Goal: Information Seeking & Learning: Learn about a topic

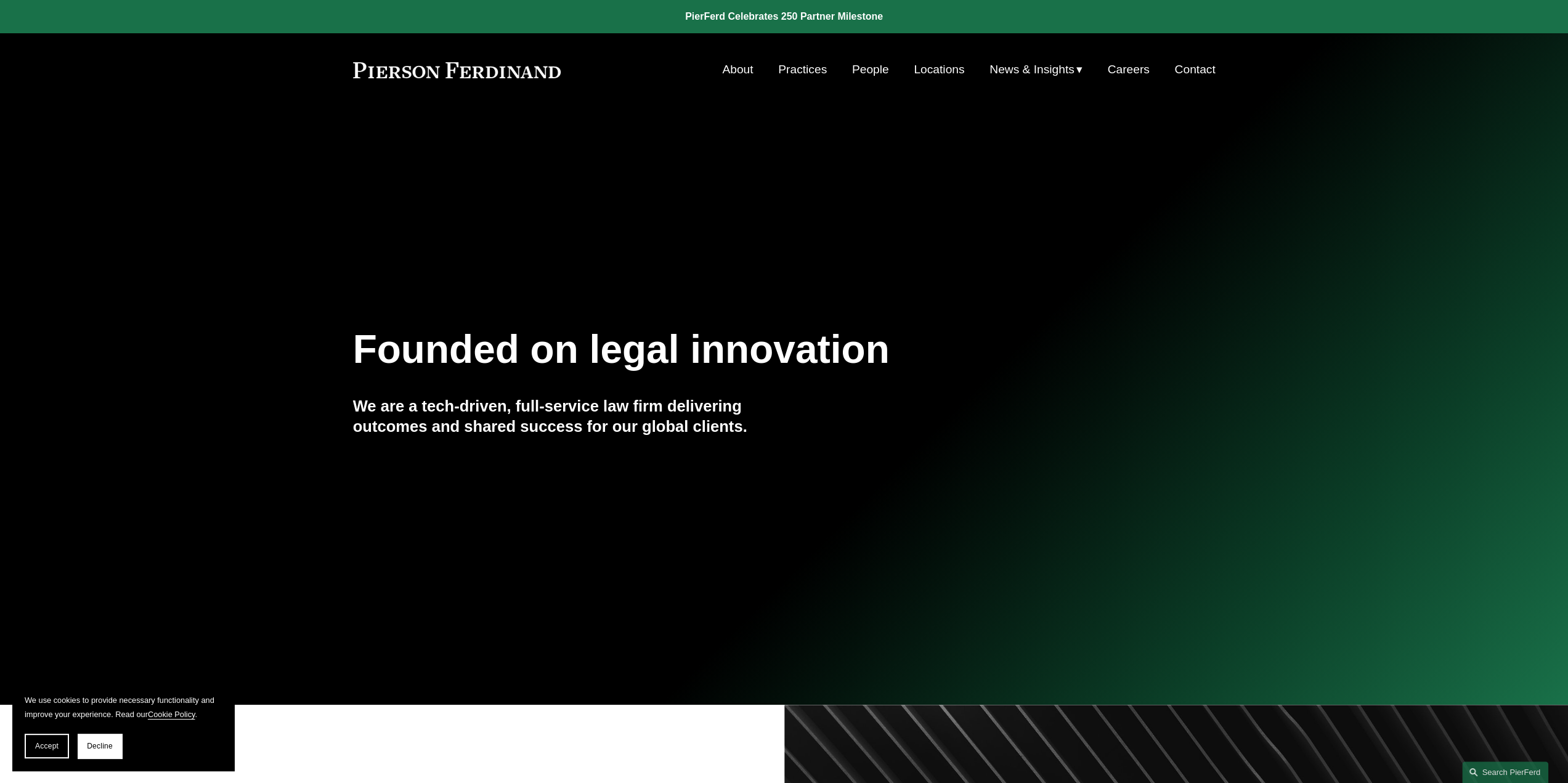
click at [941, 67] on link "Locations" at bounding box center [939, 69] width 51 height 23
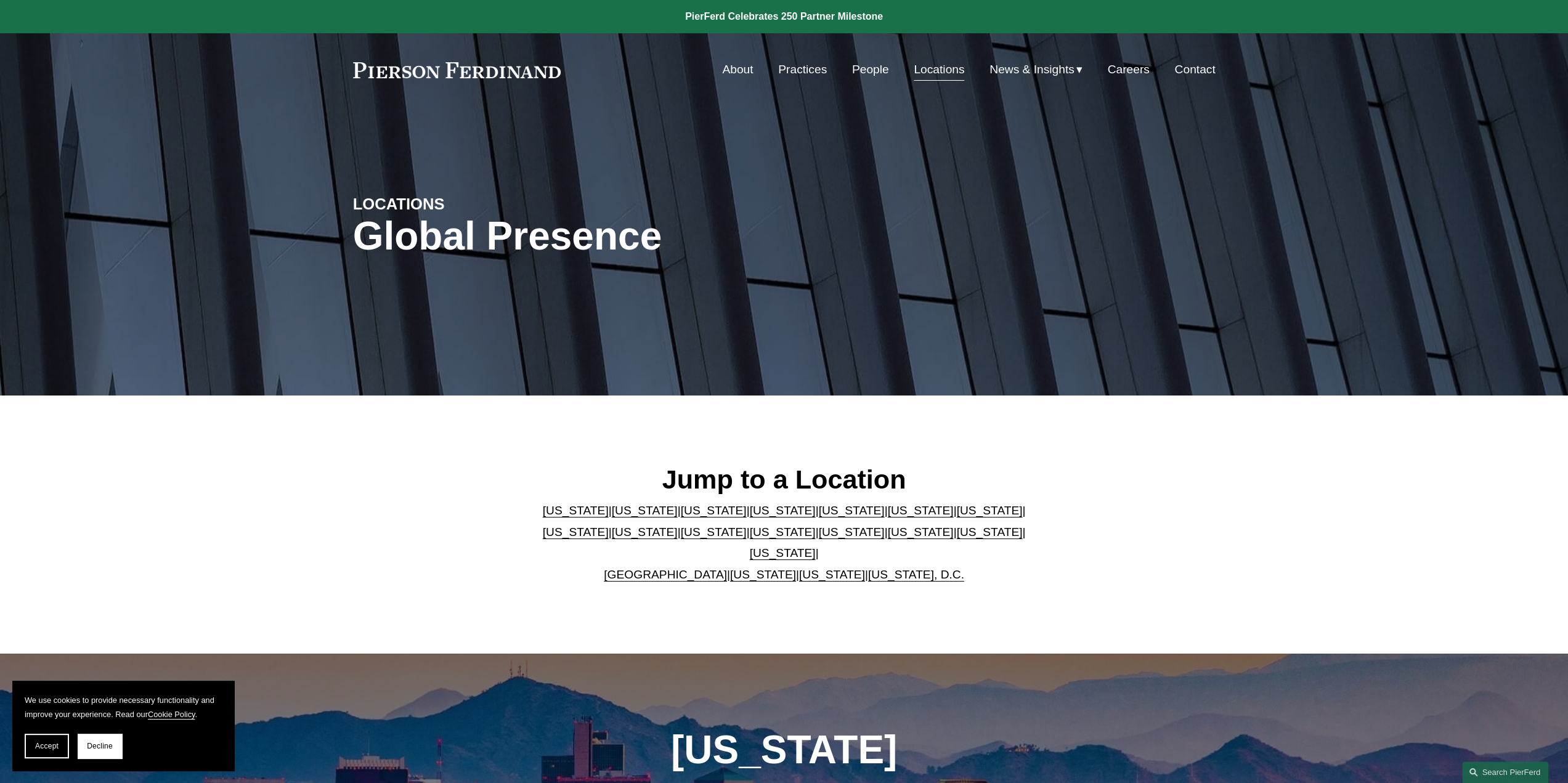
click at [805, 568] on link "[US_STATE]" at bounding box center [832, 574] width 66 height 13
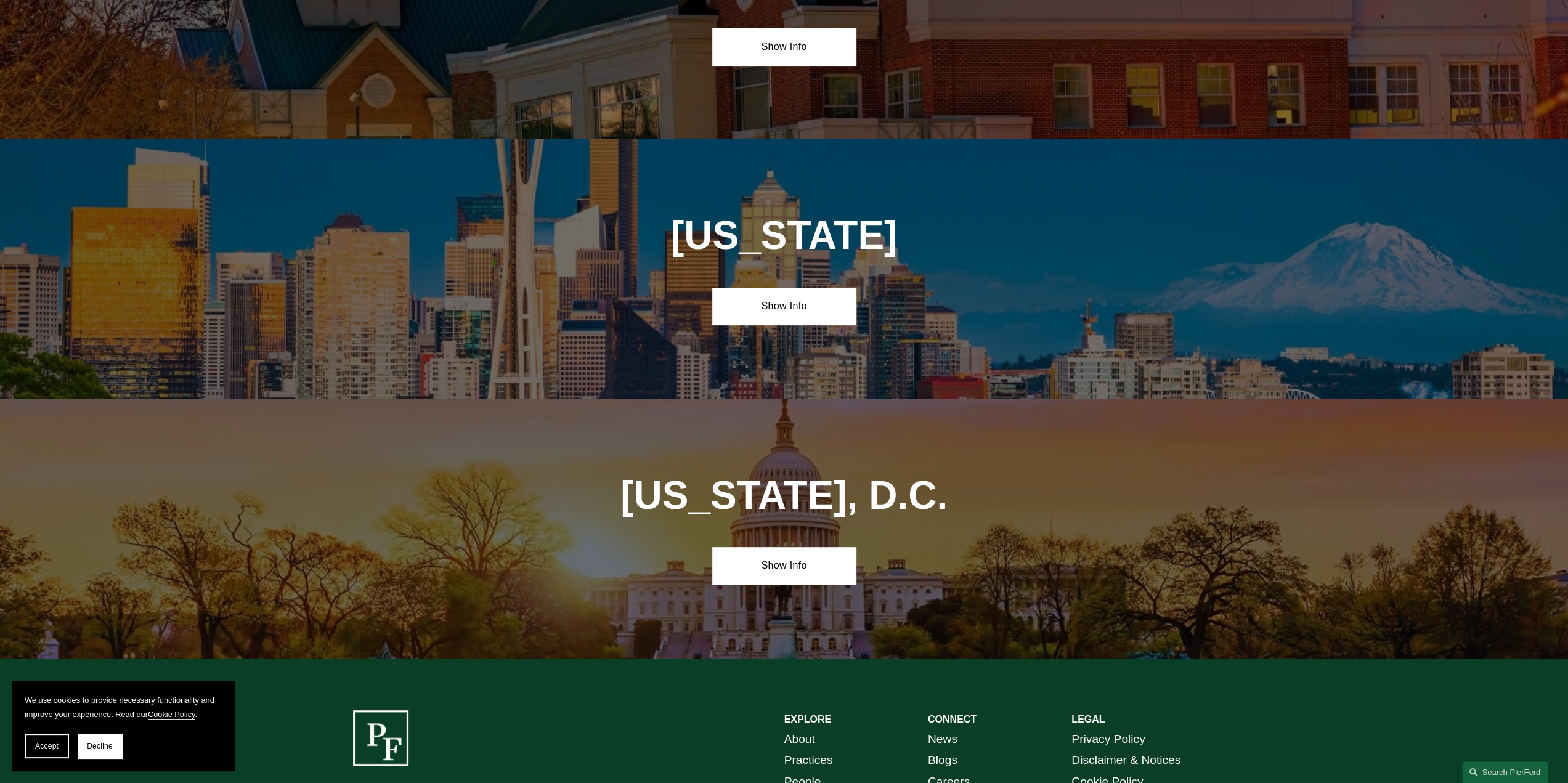
scroll to position [5066, 0]
click at [788, 286] on link "Show Info" at bounding box center [784, 304] width 144 height 37
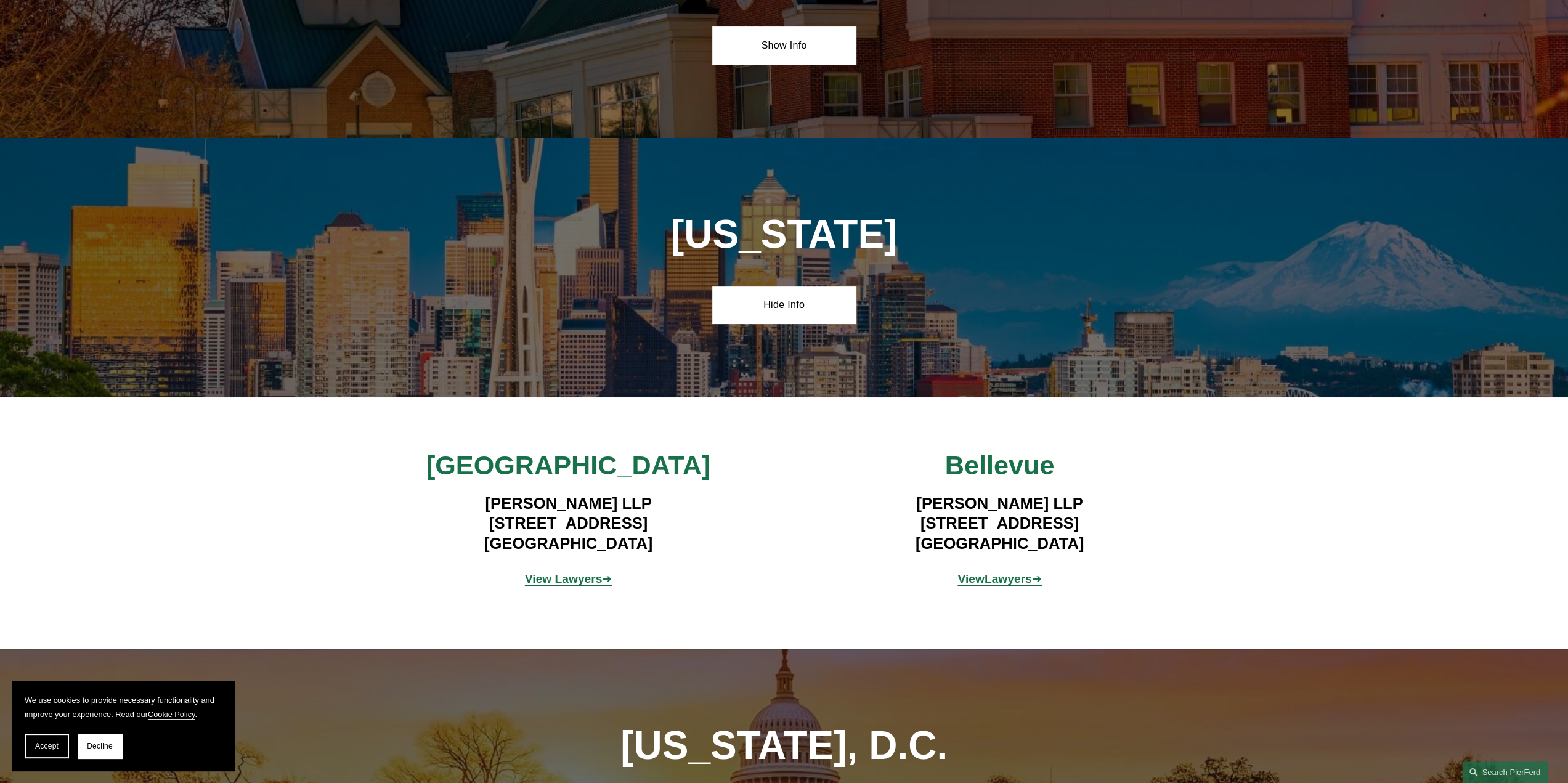
click at [570, 572] on strong "View Lawyers" at bounding box center [564, 578] width 78 height 13
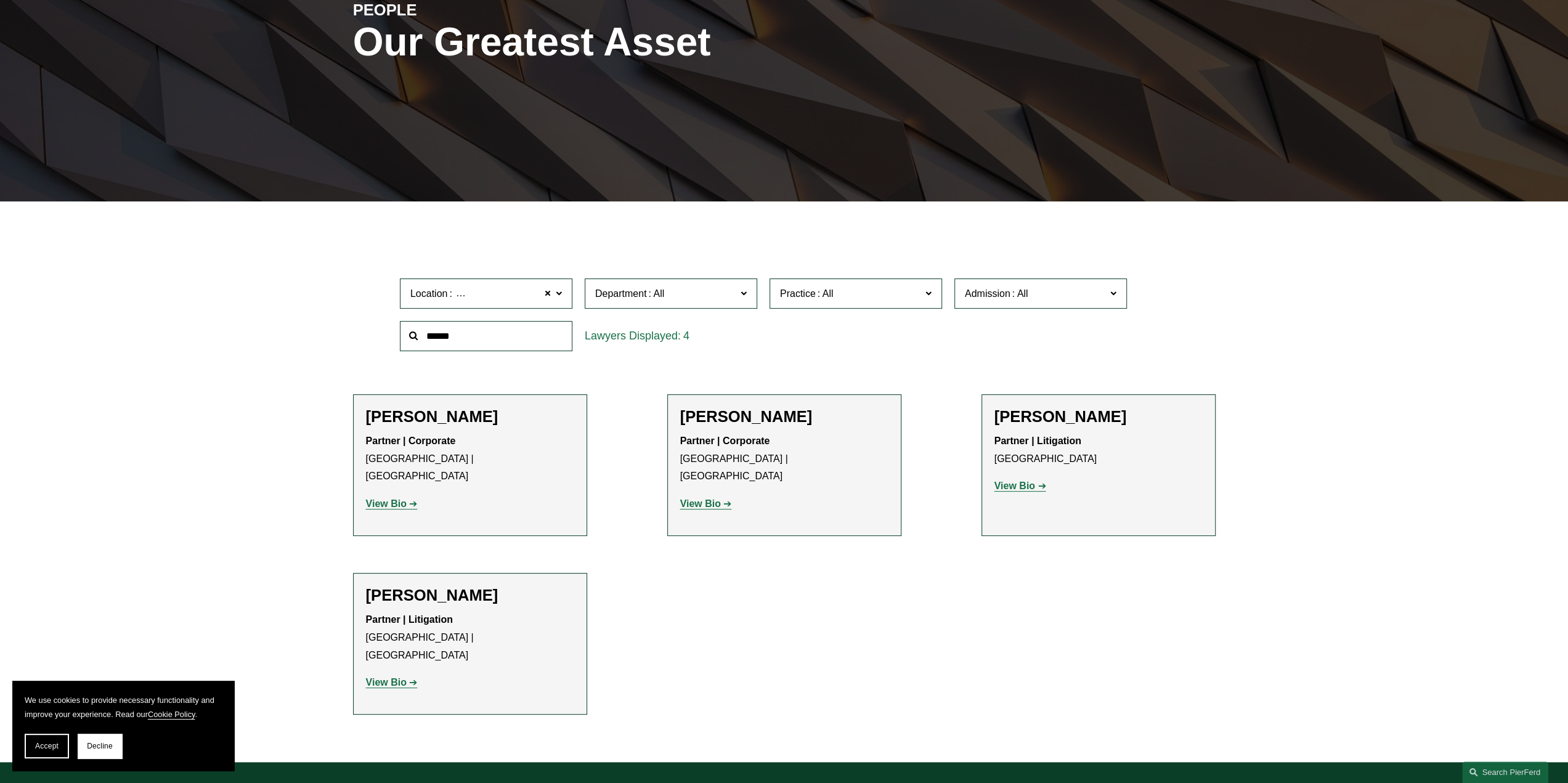
scroll to position [185, 0]
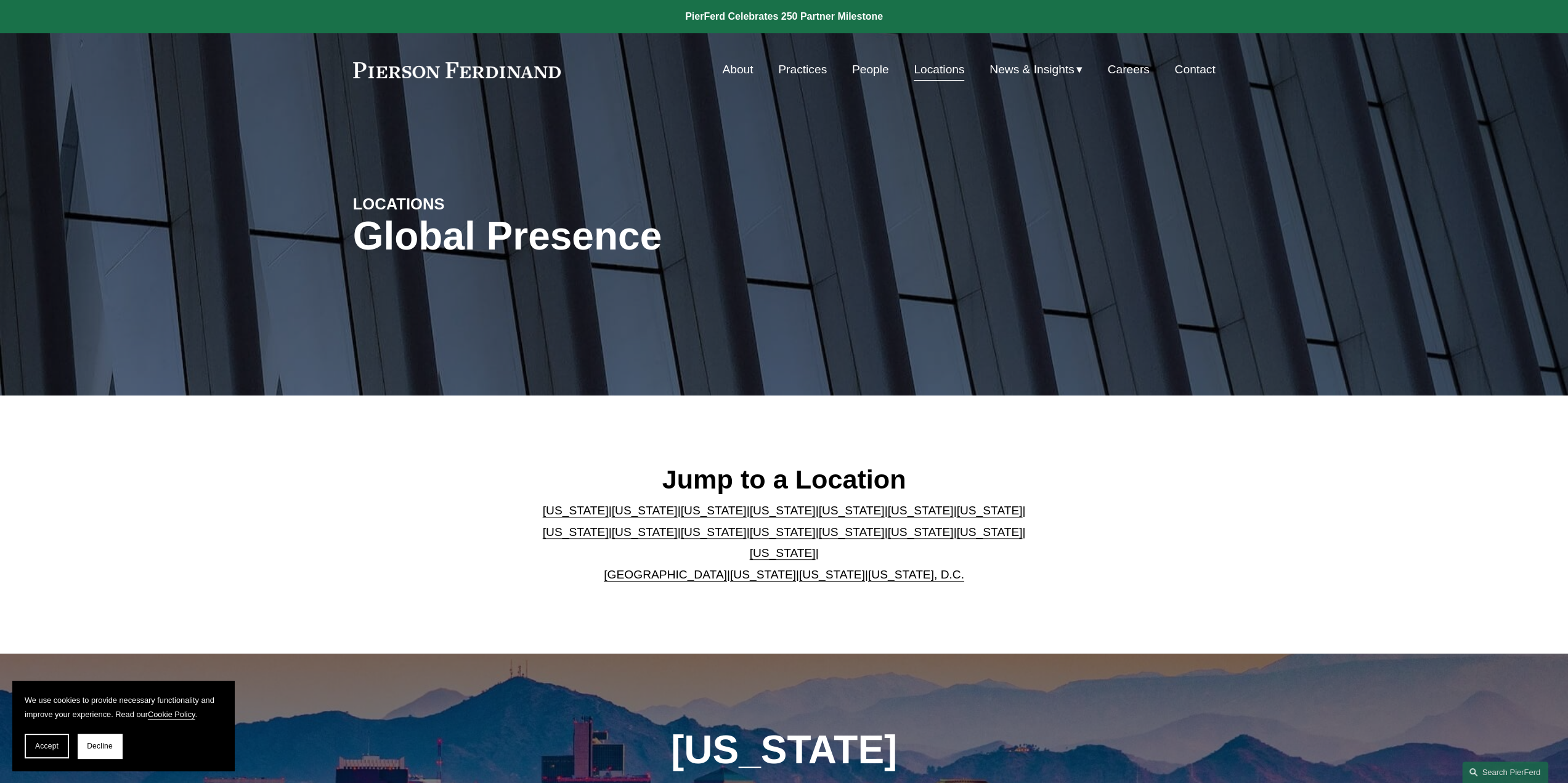
click at [868, 69] on link "People" at bounding box center [870, 69] width 37 height 23
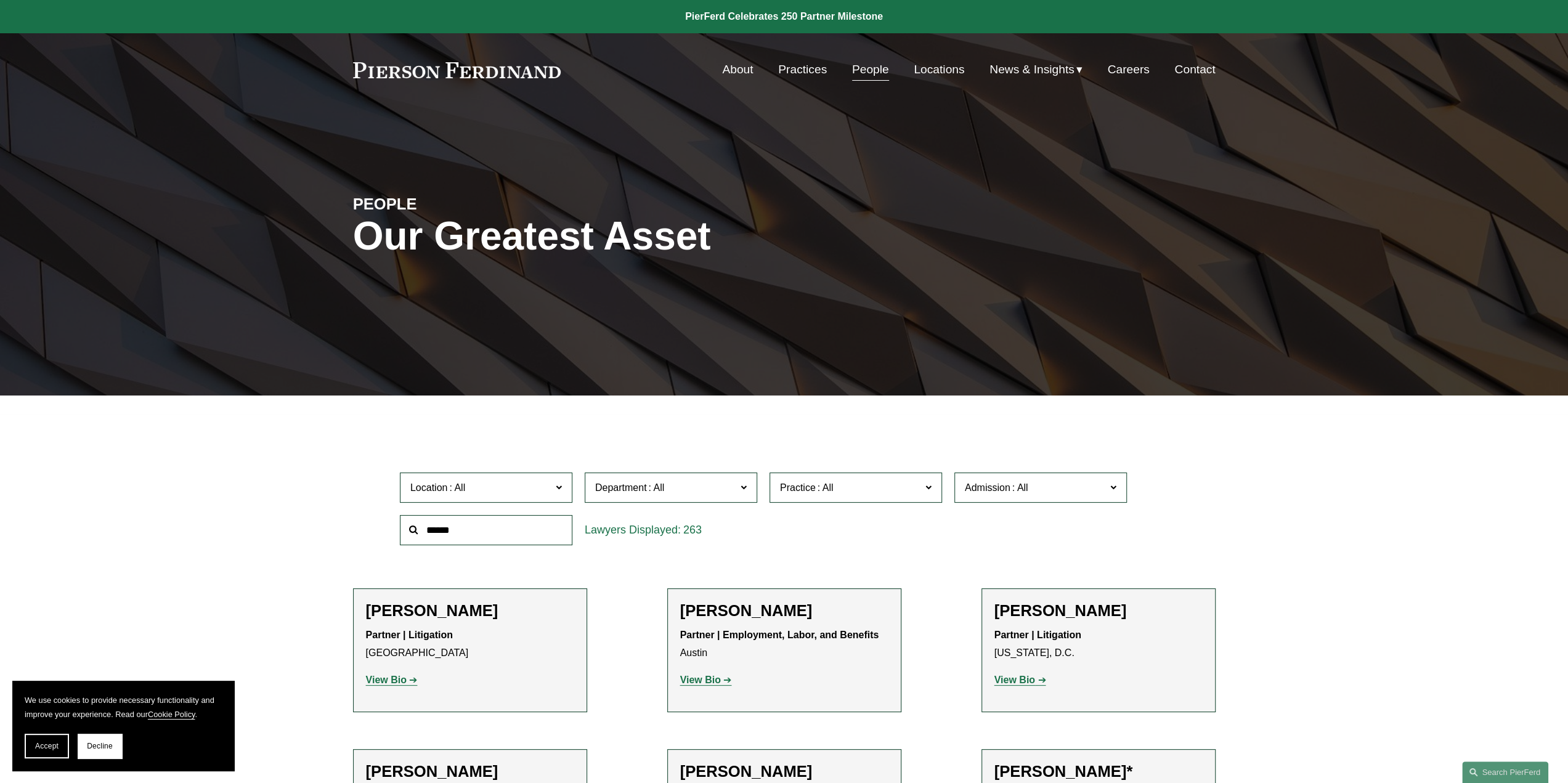
click at [1032, 482] on span "Admission" at bounding box center [1035, 487] width 141 height 17
click at [0, 0] on link "[US_STATE]" at bounding box center [0, 0] width 0 height 0
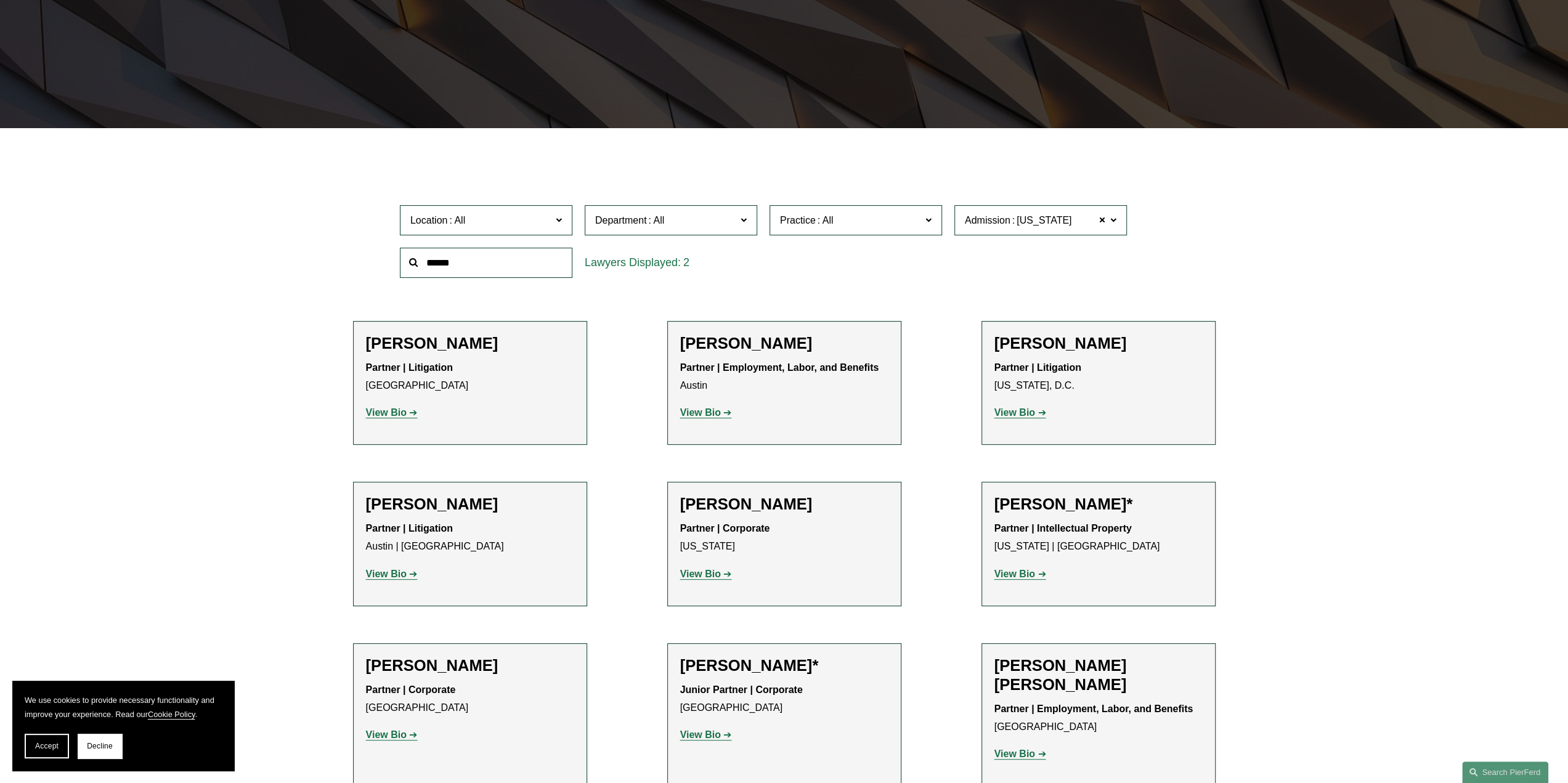
scroll to position [276, 0]
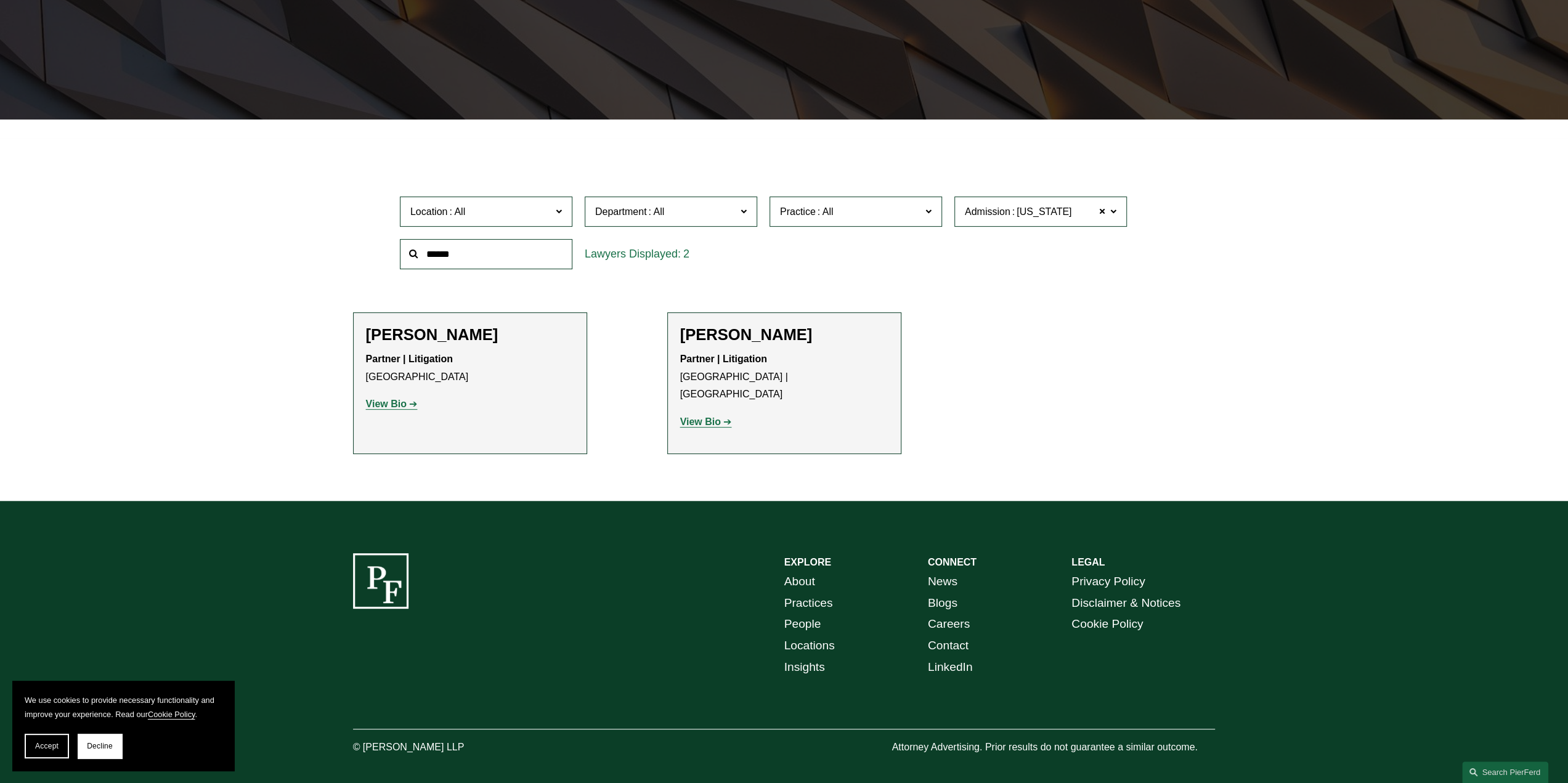
click at [392, 405] on strong "View Bio" at bounding box center [386, 404] width 41 height 10
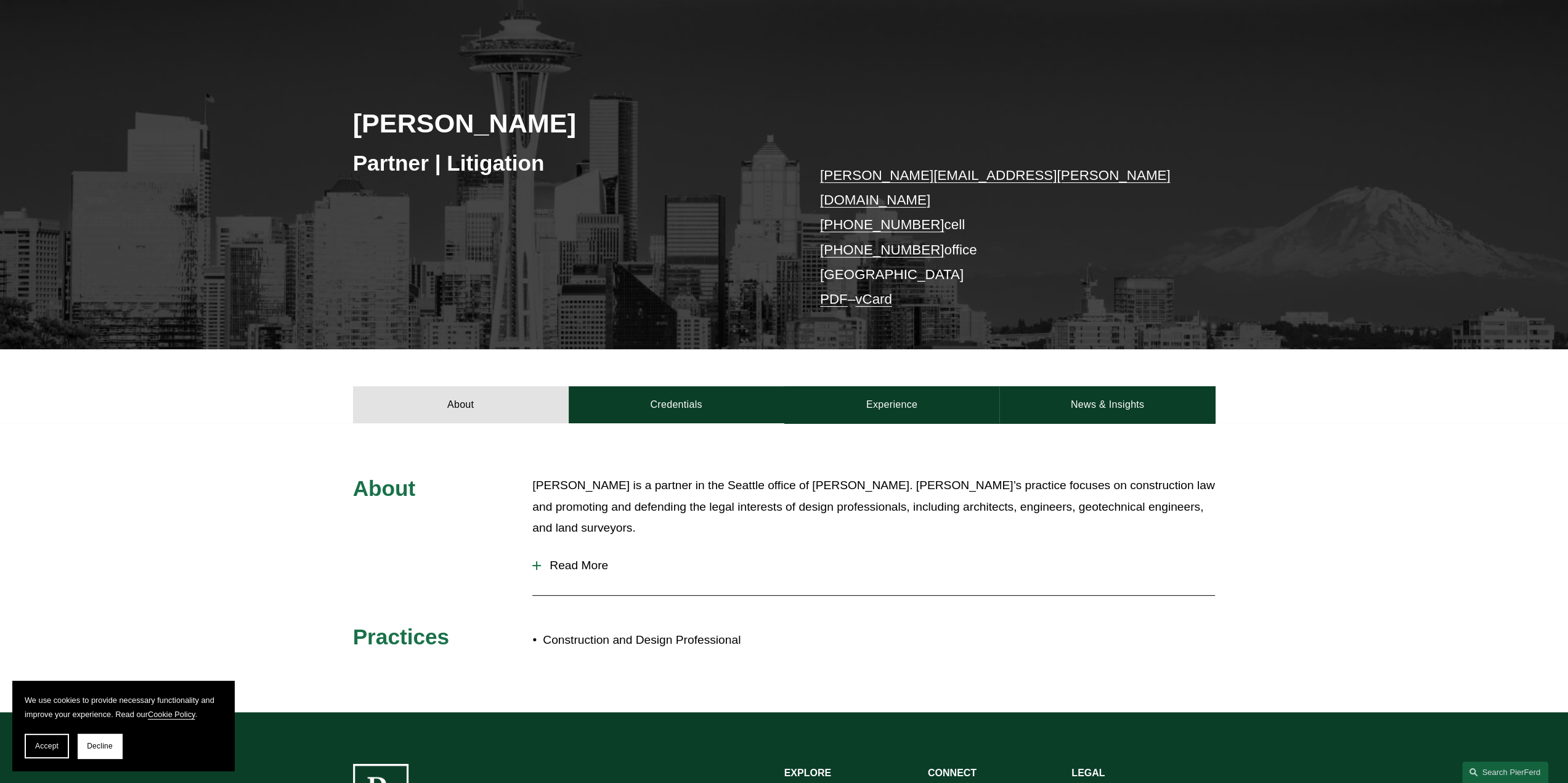
scroll to position [123, 0]
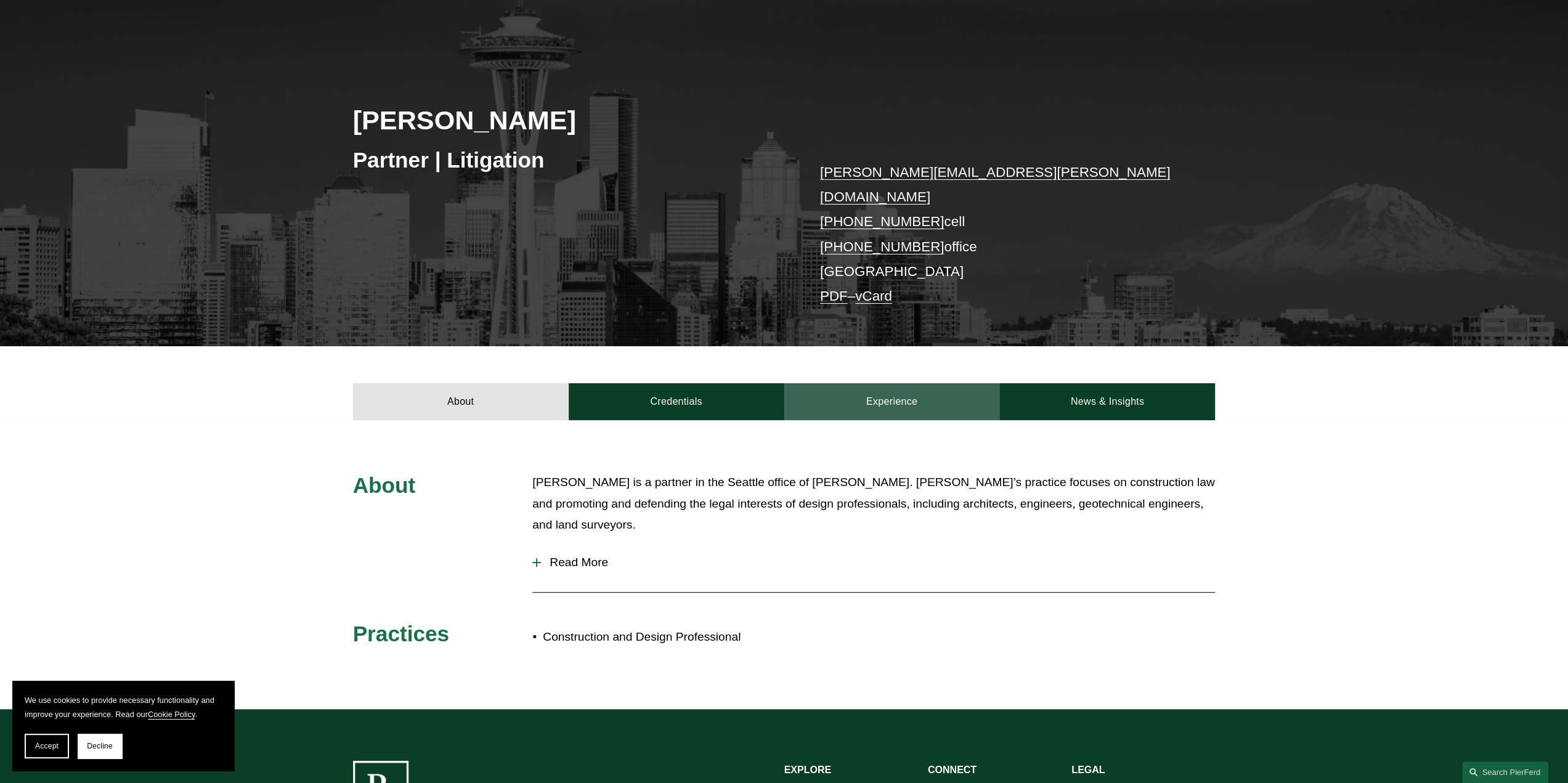
click at [941, 383] on link "Experience" at bounding box center [892, 401] width 216 height 37
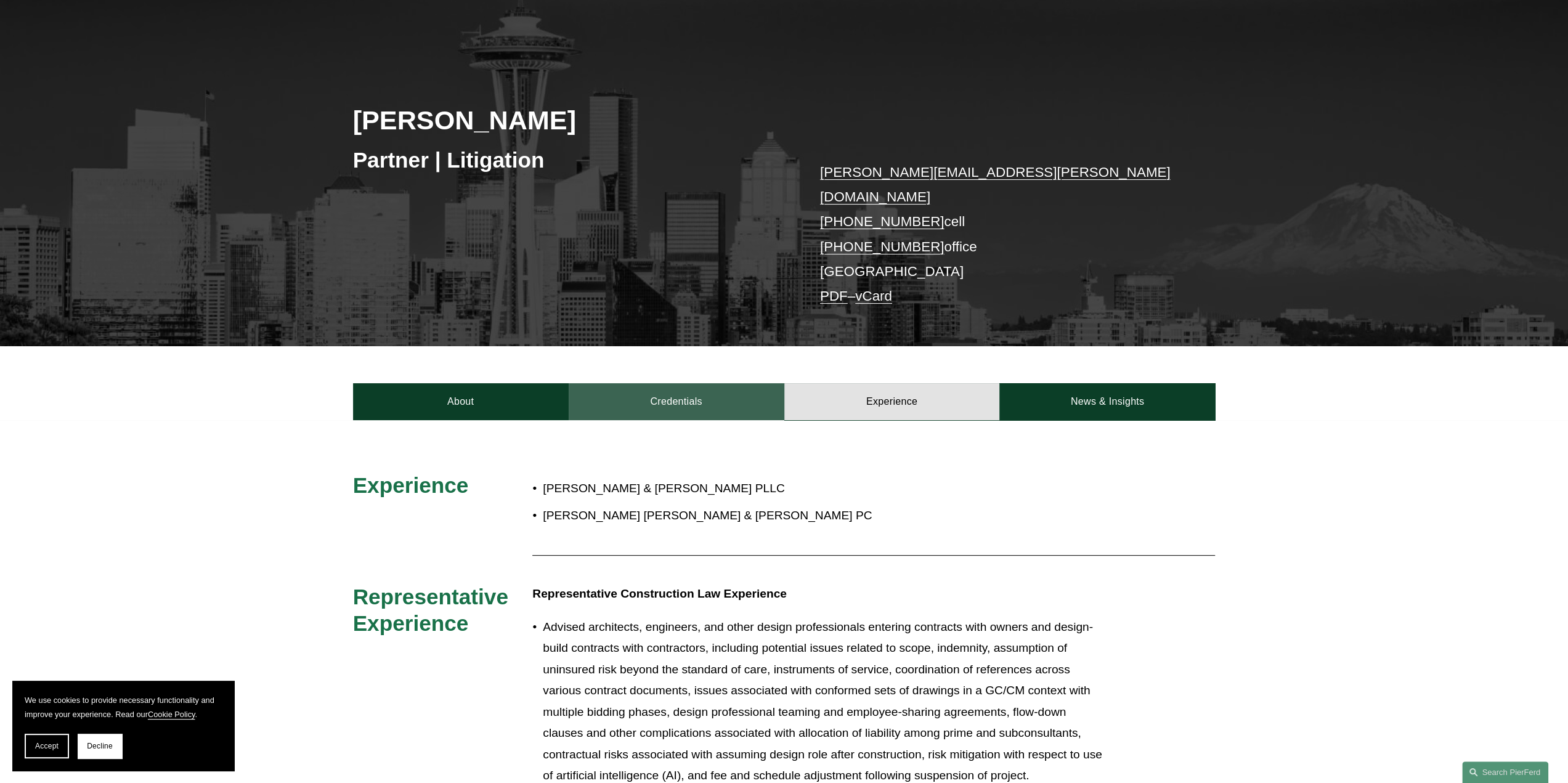
click at [677, 383] on link "Credentials" at bounding box center [677, 401] width 216 height 37
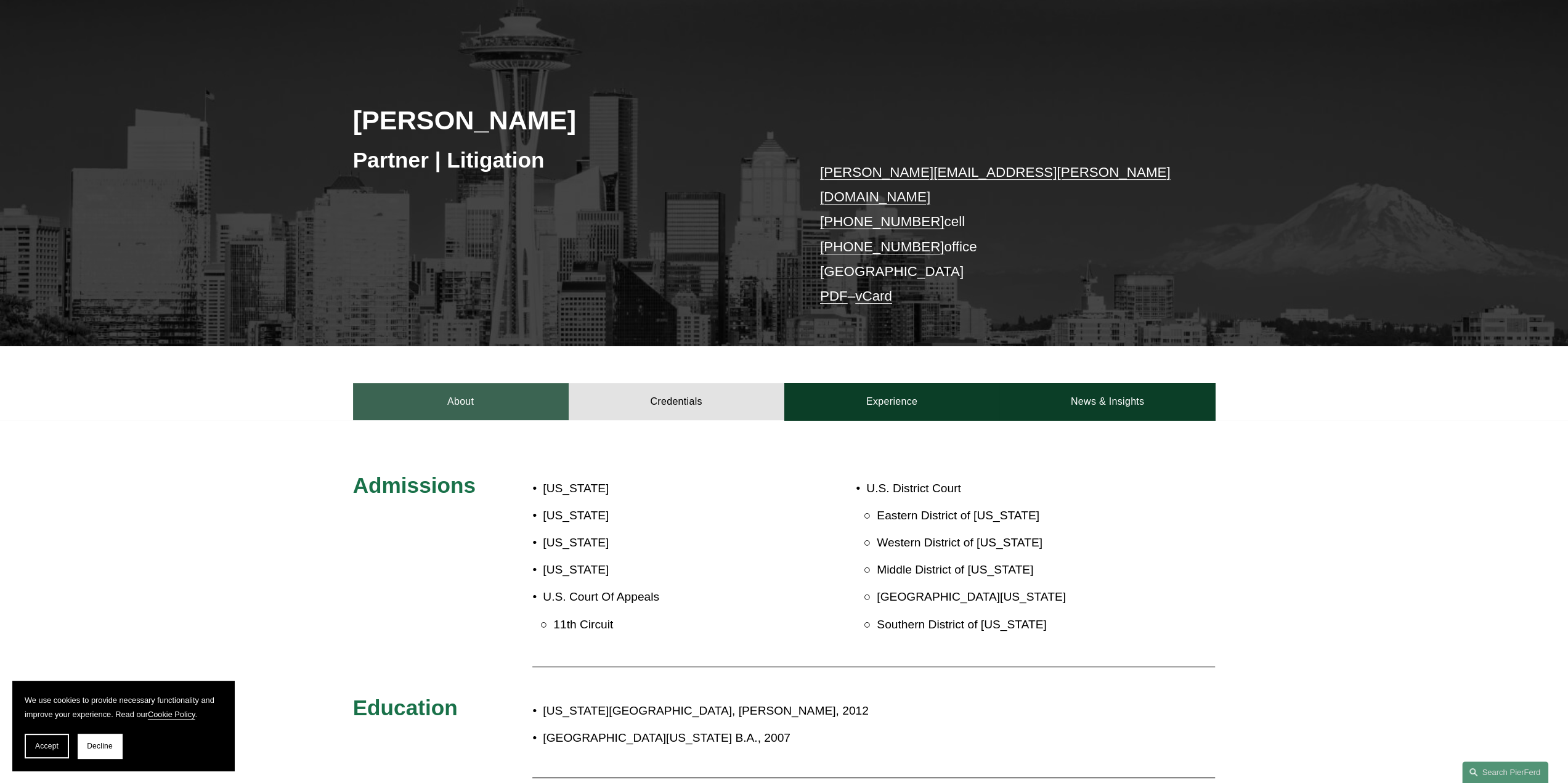
click at [459, 390] on link "About" at bounding box center [461, 401] width 216 height 37
